Goal: Transaction & Acquisition: Purchase product/service

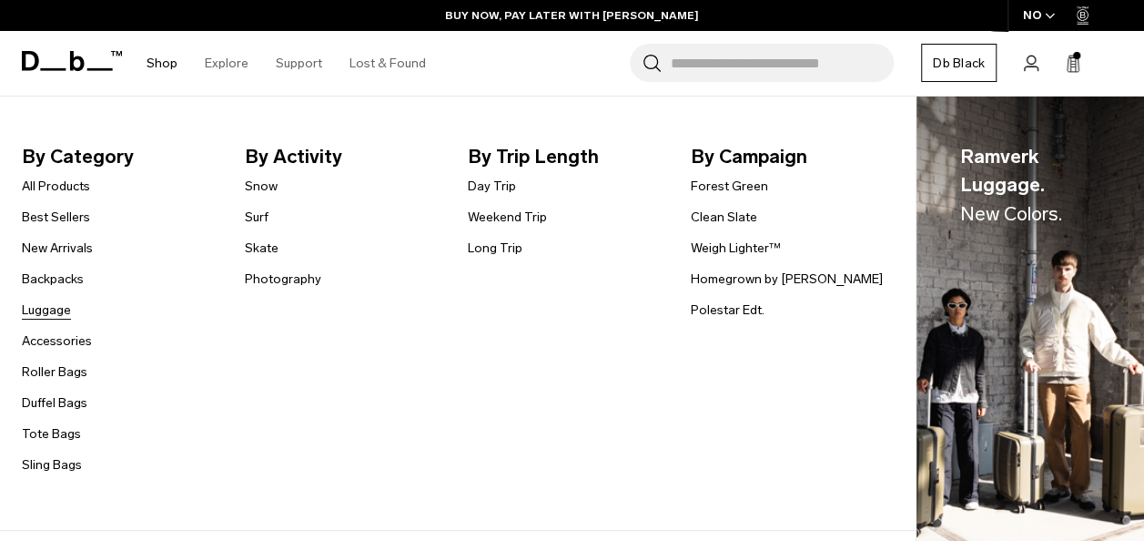
click at [35, 310] on link "Luggage" at bounding box center [46, 309] width 49 height 19
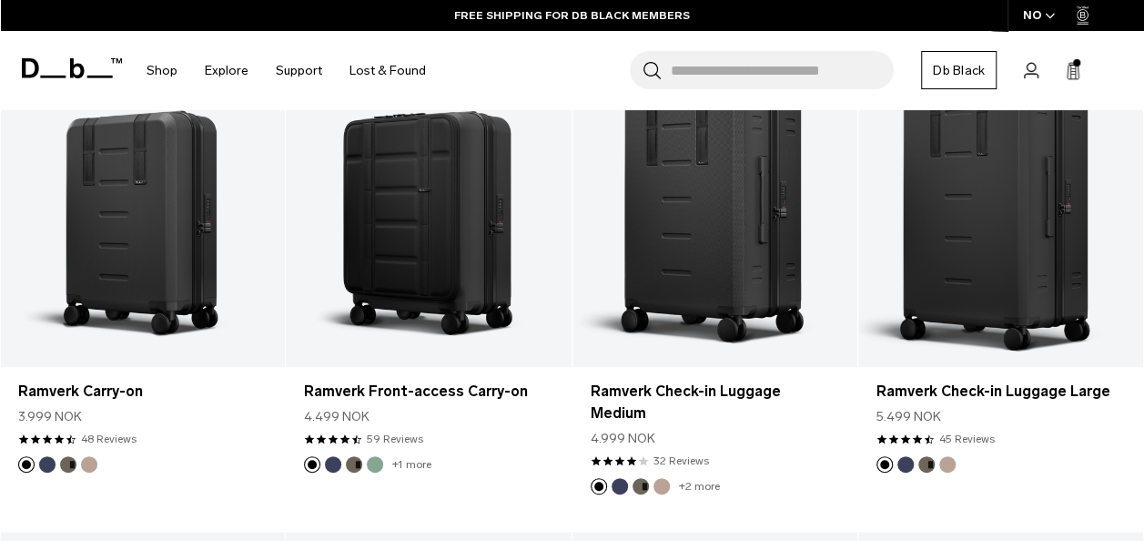
scroll to position [3699, 0]
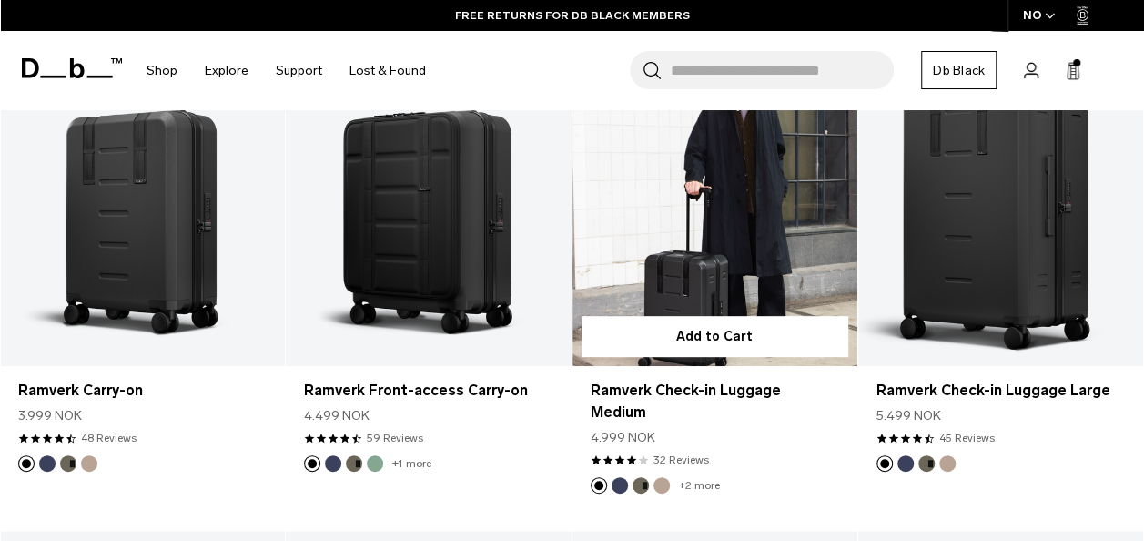
click at [742, 199] on link "Ramverk Check-in Luggage Medium" at bounding box center [715, 207] width 285 height 317
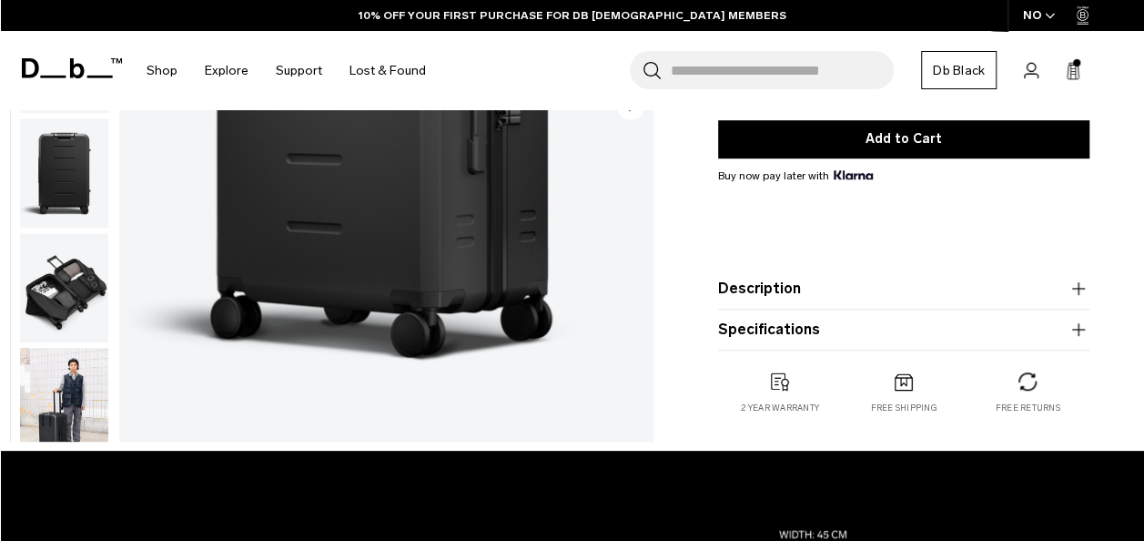
scroll to position [487, 0]
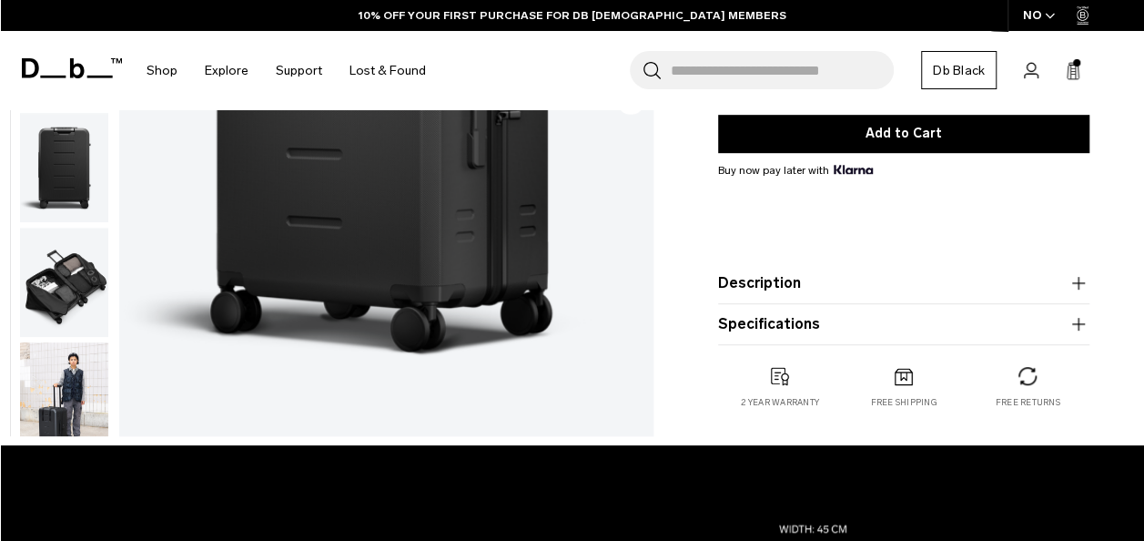
click at [66, 381] on img "button" at bounding box center [64, 396] width 88 height 109
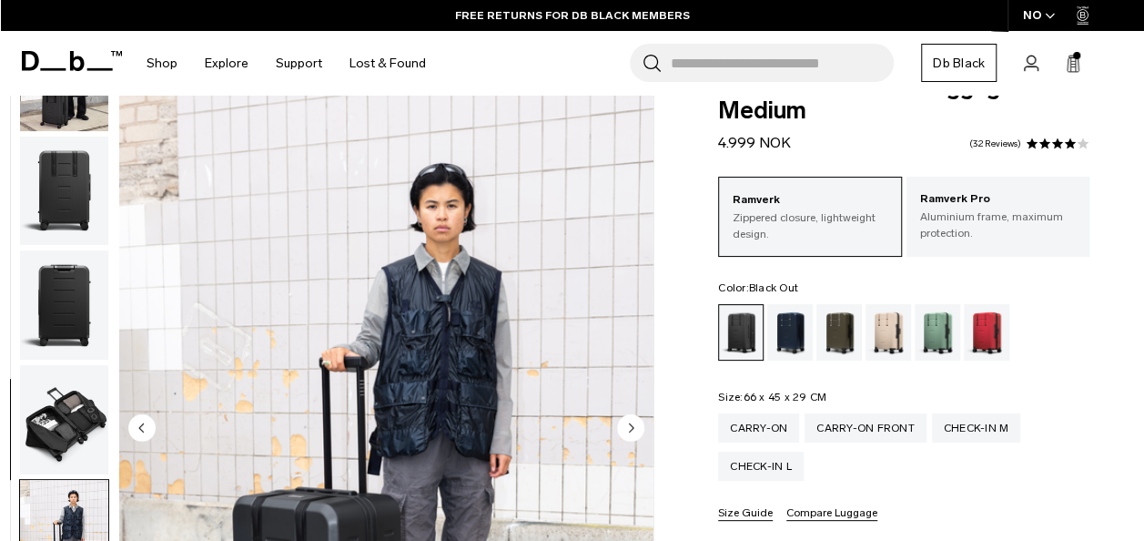
scroll to position [0, 0]
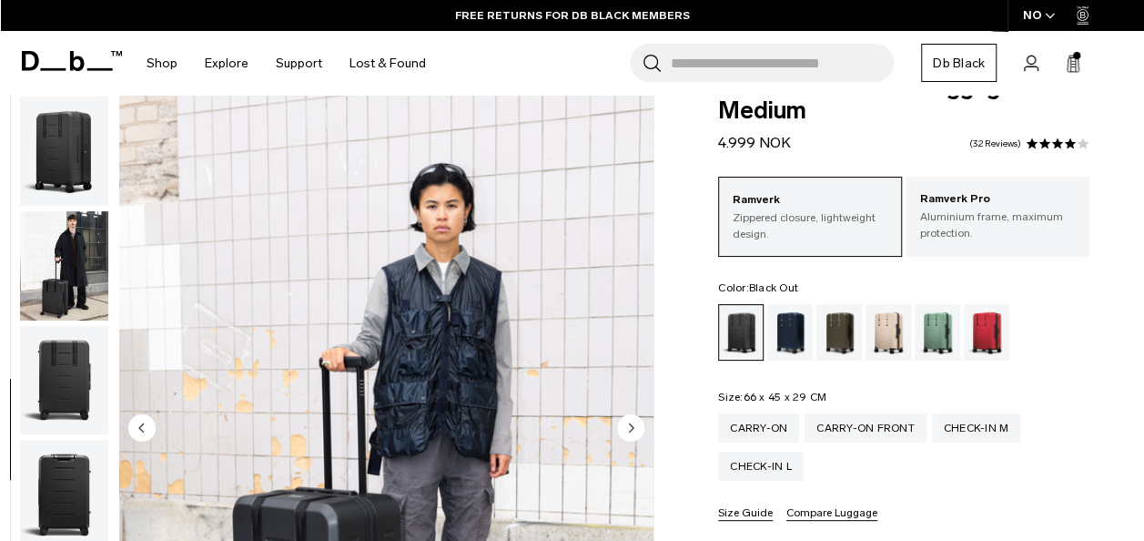
click at [71, 211] on img "button" at bounding box center [64, 265] width 88 height 109
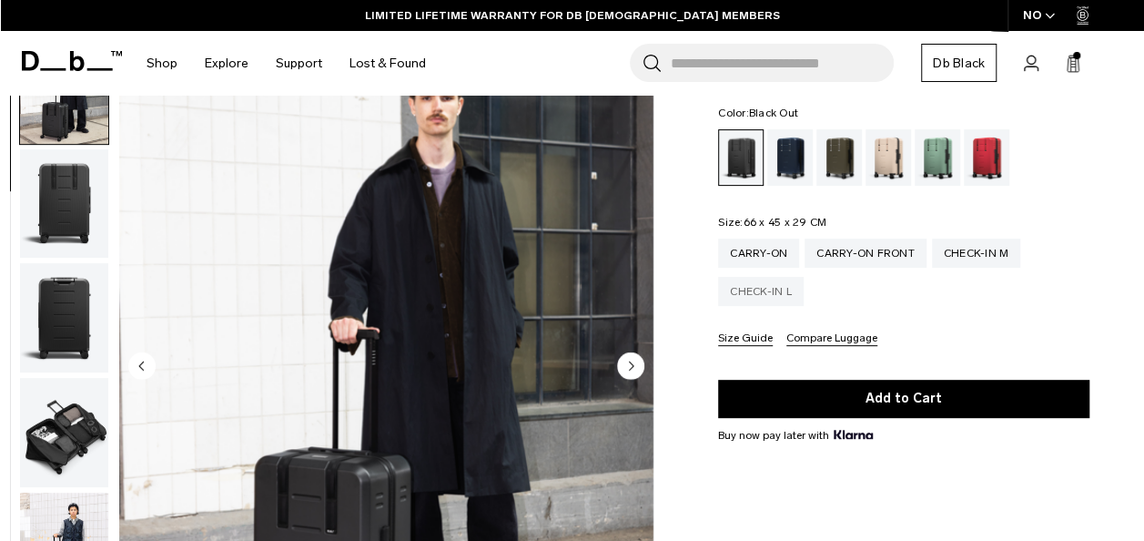
scroll to position [221, 0]
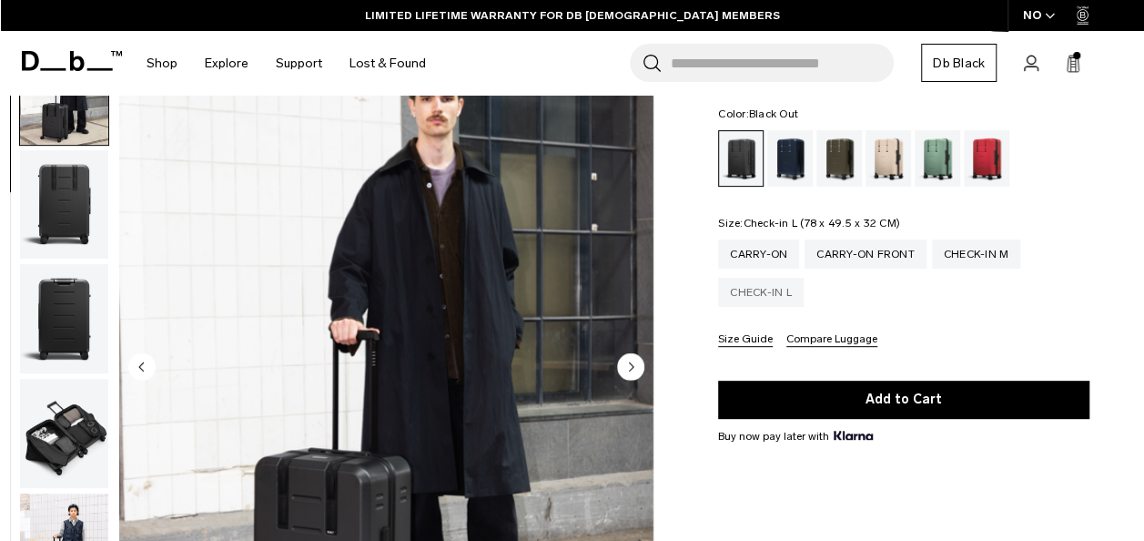
click at [774, 300] on div "Check-in L" at bounding box center [761, 292] width 86 height 29
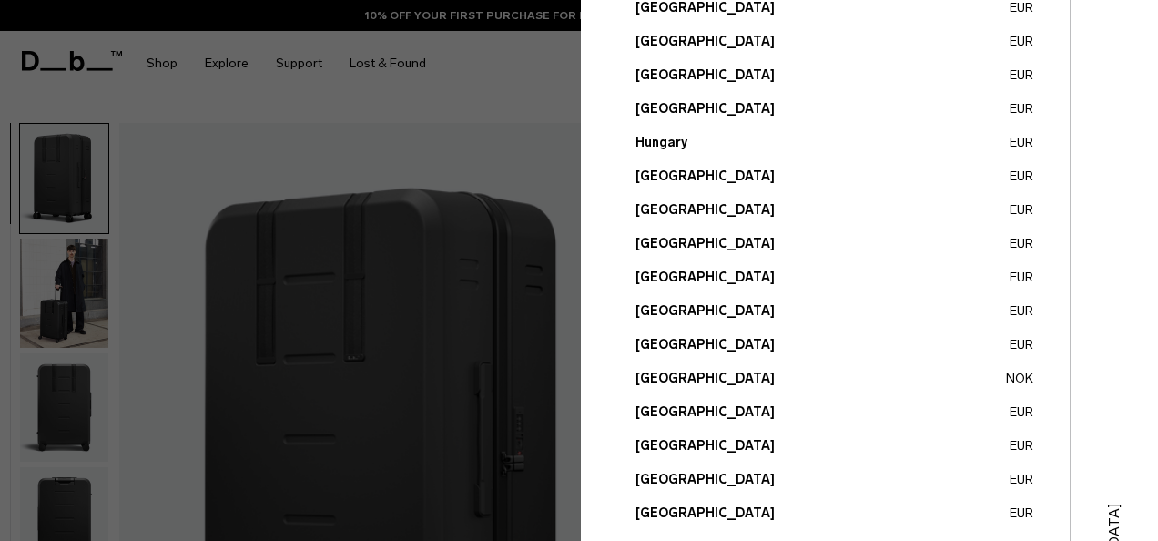
scroll to position [802, 0]
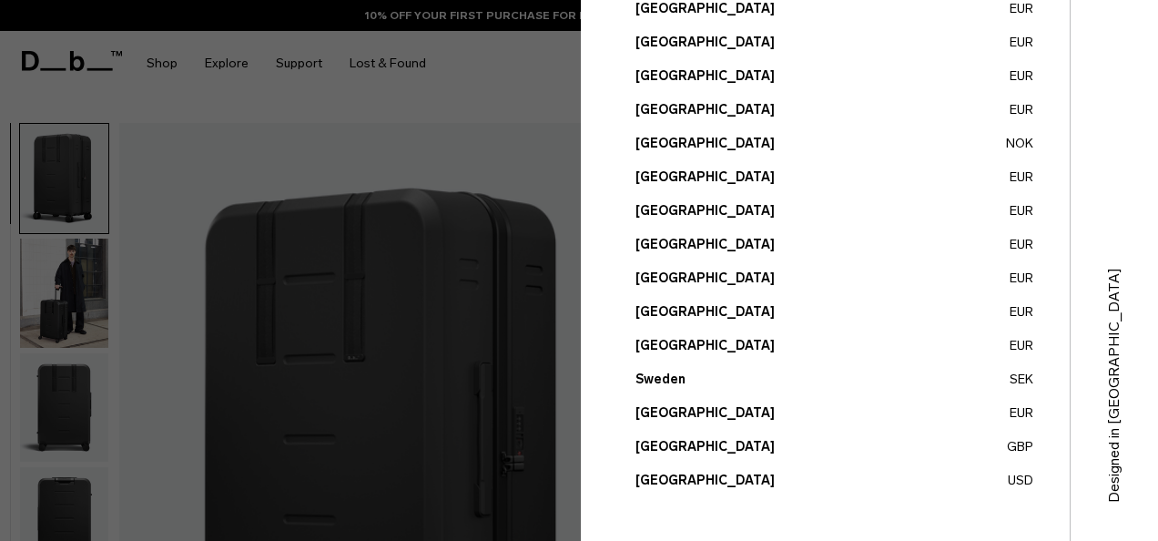
click at [672, 388] on button "Sweden SEK" at bounding box center [834, 379] width 398 height 19
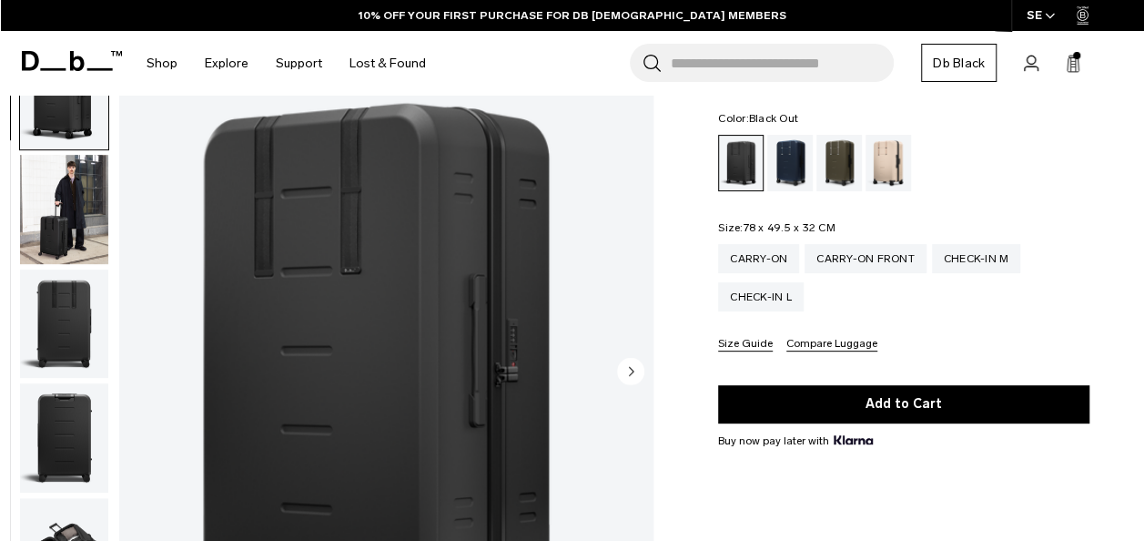
scroll to position [189, 0]
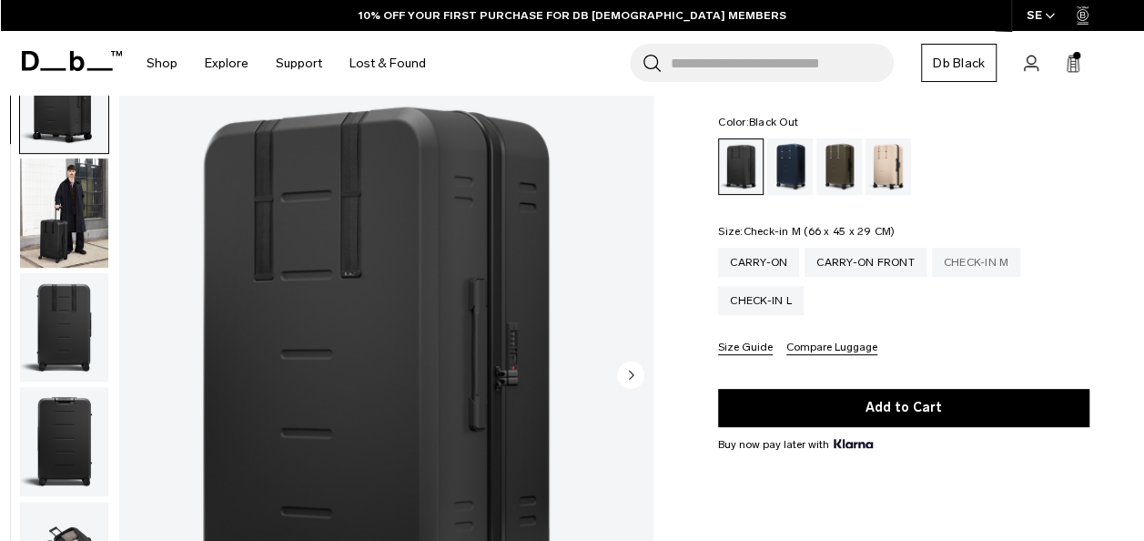
click at [960, 271] on div "Check-in M" at bounding box center [976, 262] width 89 height 29
